Goal: Use online tool/utility: Utilize a website feature to perform a specific function

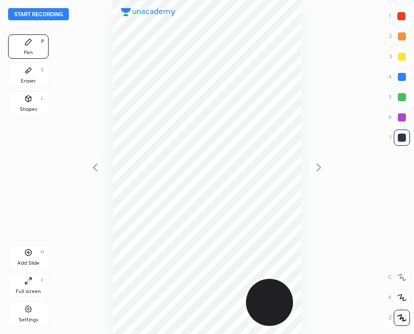
scroll to position [334, 251]
click at [40, 14] on button "Start recording" at bounding box center [38, 14] width 61 height 12
click at [34, 15] on button "End recording" at bounding box center [36, 14] width 56 height 12
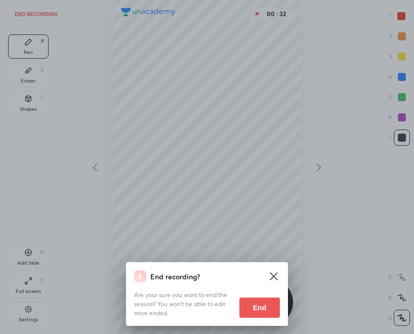
click at [256, 302] on button "End" at bounding box center [259, 307] width 40 height 20
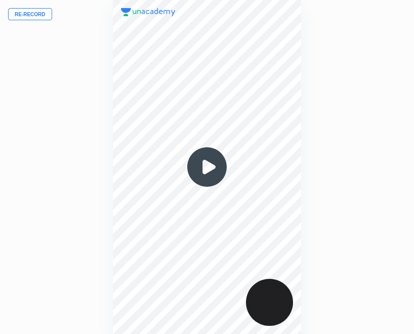
click at [26, 14] on button "Re-record" at bounding box center [30, 14] width 44 height 12
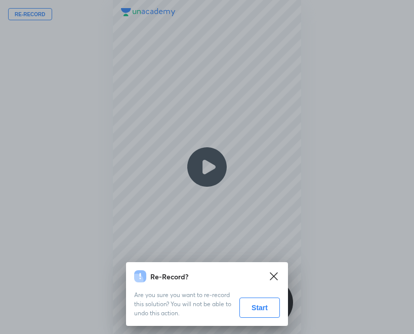
click at [258, 307] on button "Start" at bounding box center [259, 307] width 40 height 20
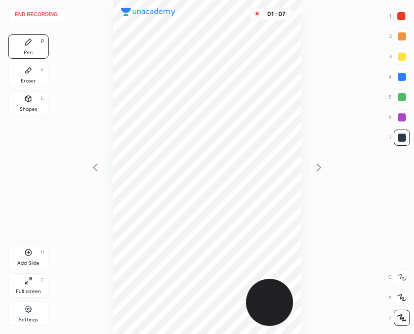
click at [398, 17] on div at bounding box center [401, 16] width 8 height 8
click at [90, 166] on div "01 : 12" at bounding box center [207, 167] width 252 height 334
click at [31, 253] on icon at bounding box center [28, 252] width 7 height 7
click at [38, 15] on button "End recording" at bounding box center [36, 14] width 56 height 12
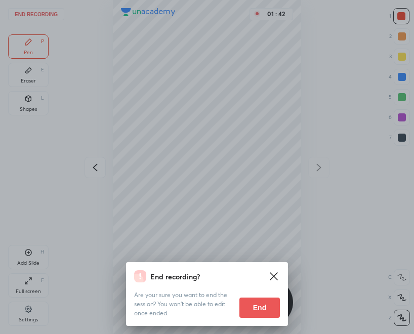
click at [262, 307] on button "End" at bounding box center [259, 307] width 40 height 20
